Goal: Task Accomplishment & Management: Manage account settings

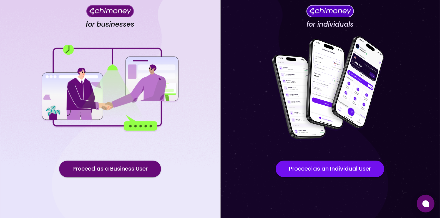
scroll to position [32, 0]
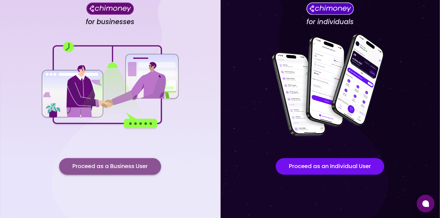
click at [147, 166] on button "Proceed as a Business User" at bounding box center [110, 166] width 102 height 17
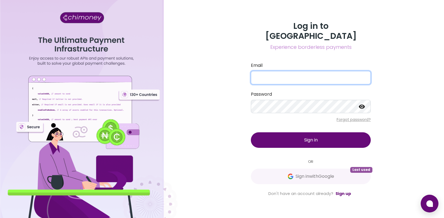
type input "[PERSON_NAME][EMAIL_ADDRESS][DOMAIN_NAME]"
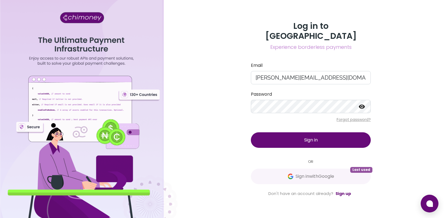
click at [321, 132] on button "Sign in" at bounding box center [311, 140] width 120 height 16
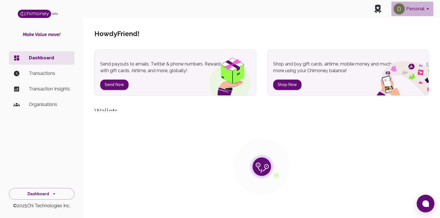
click at [430, 3] on button "Personal" at bounding box center [412, 9] width 42 height 14
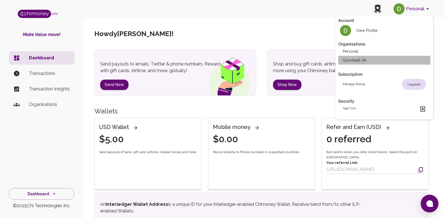
click at [361, 60] on li "Goodwall SA" at bounding box center [384, 60] width 92 height 9
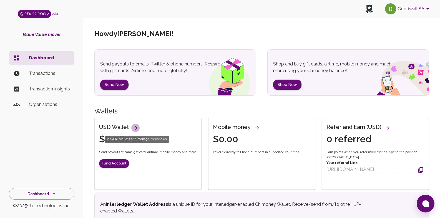
click at [135, 129] on icon "View all wallets and manage thresholds" at bounding box center [136, 128] width 4 height 4
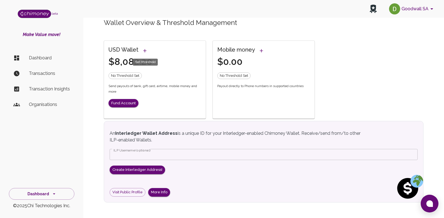
click at [145, 51] on icon "Set threshold" at bounding box center [145, 51] width 6 height 6
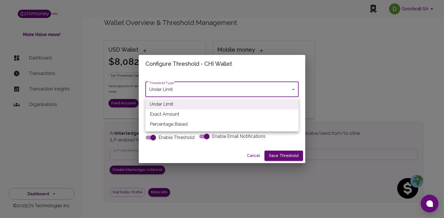
click at [174, 94] on body "Goodwall SA beta Make Value move! Dashboard Transactions Transaction Insights O…" at bounding box center [222, 109] width 444 height 218
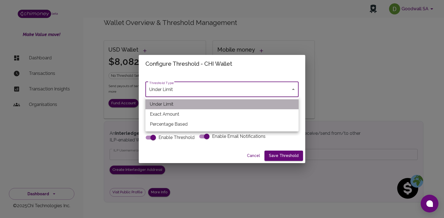
click at [176, 106] on li "Under Limit" at bounding box center [221, 104] width 153 height 10
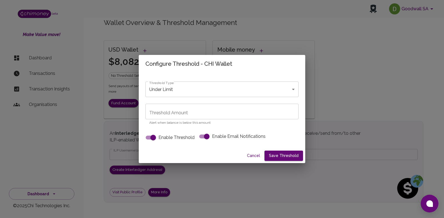
click at [191, 124] on p "Alert when balance is below this amount" at bounding box center [221, 123] width 145 height 6
click at [190, 119] on input "Threshold Amount" at bounding box center [221, 112] width 153 height 16
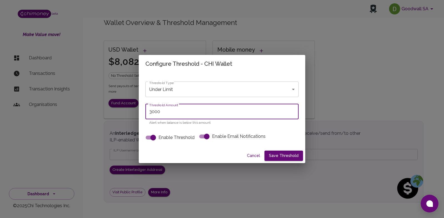
type input "3000"
click at [283, 129] on div "Threshold Type Under Limit under_limit Threshold Type Threshold Amount 3000 Thr…" at bounding box center [221, 108] width 153 height 70
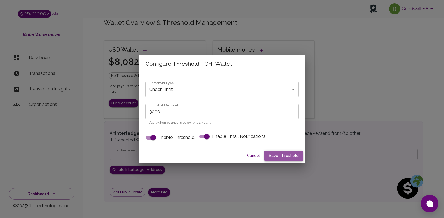
click at [292, 154] on button "Save Threshold" at bounding box center [284, 156] width 39 height 10
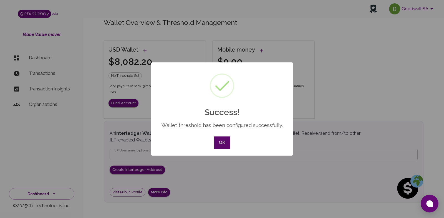
click at [226, 145] on button "OK" at bounding box center [222, 143] width 16 height 12
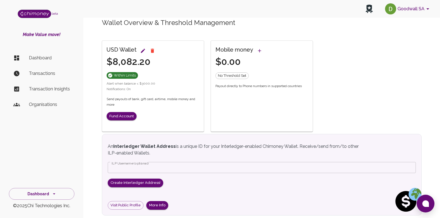
click at [411, 14] on button "Goodwall SA" at bounding box center [408, 9] width 51 height 14
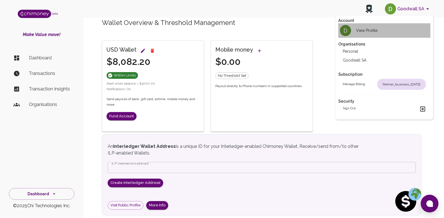
click at [373, 34] on div "View Profile" at bounding box center [360, 30] width 35 height 11
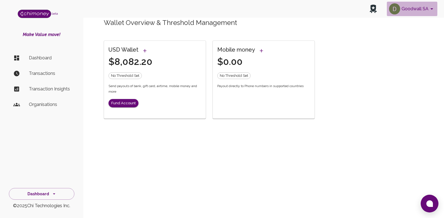
click at [407, 11] on button "Goodwall SA" at bounding box center [412, 9] width 51 height 14
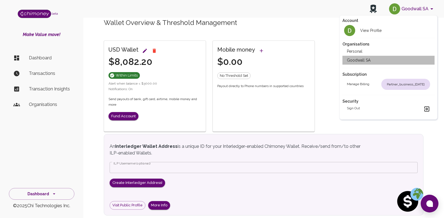
click at [385, 62] on li "Goodwall SA" at bounding box center [389, 60] width 92 height 9
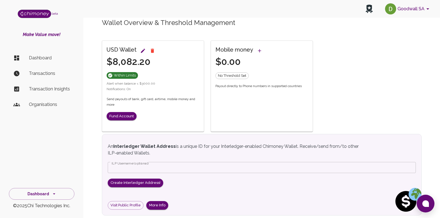
scroll to position [11, 0]
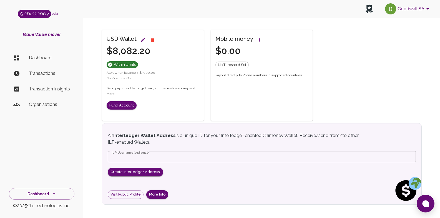
click at [50, 103] on p "Organisations" at bounding box center [49, 104] width 41 height 7
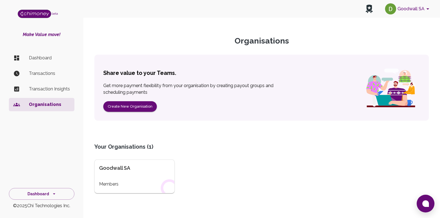
scroll to position [19, 0]
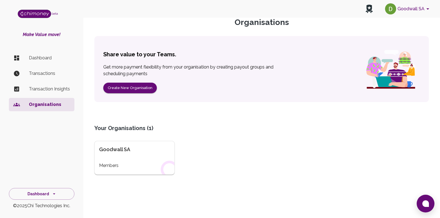
click at [140, 157] on div "Goodwall SA Members" at bounding box center [134, 158] width 80 height 34
click at [115, 165] on div "Members" at bounding box center [134, 165] width 71 height 7
click at [115, 155] on div "Goodwall SA Members" at bounding box center [134, 158] width 80 height 34
click at [115, 153] on div "Goodwall SA" at bounding box center [134, 150] width 71 height 8
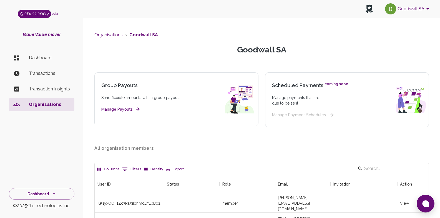
click at [34, 62] on li "Dashboard" at bounding box center [42, 57] width 66 height 13
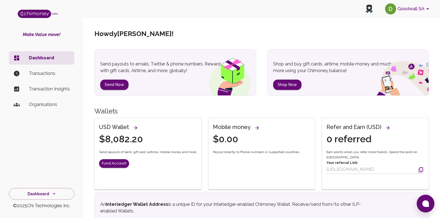
click at [108, 134] on h4 "$8,082.20" at bounding box center [121, 140] width 44 height 12
click at [136, 131] on button "View all wallets and manage thresholds" at bounding box center [135, 128] width 8 height 8
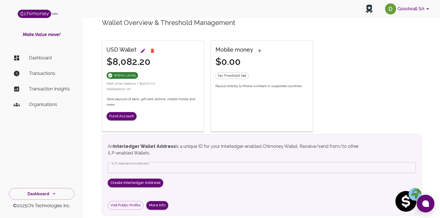
click at [141, 51] on icon "Configure threshold" at bounding box center [143, 51] width 6 height 6
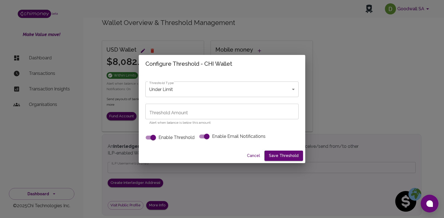
click at [260, 160] on button "Cancel" at bounding box center [254, 156] width 18 height 10
